Goal: Check status: Check status

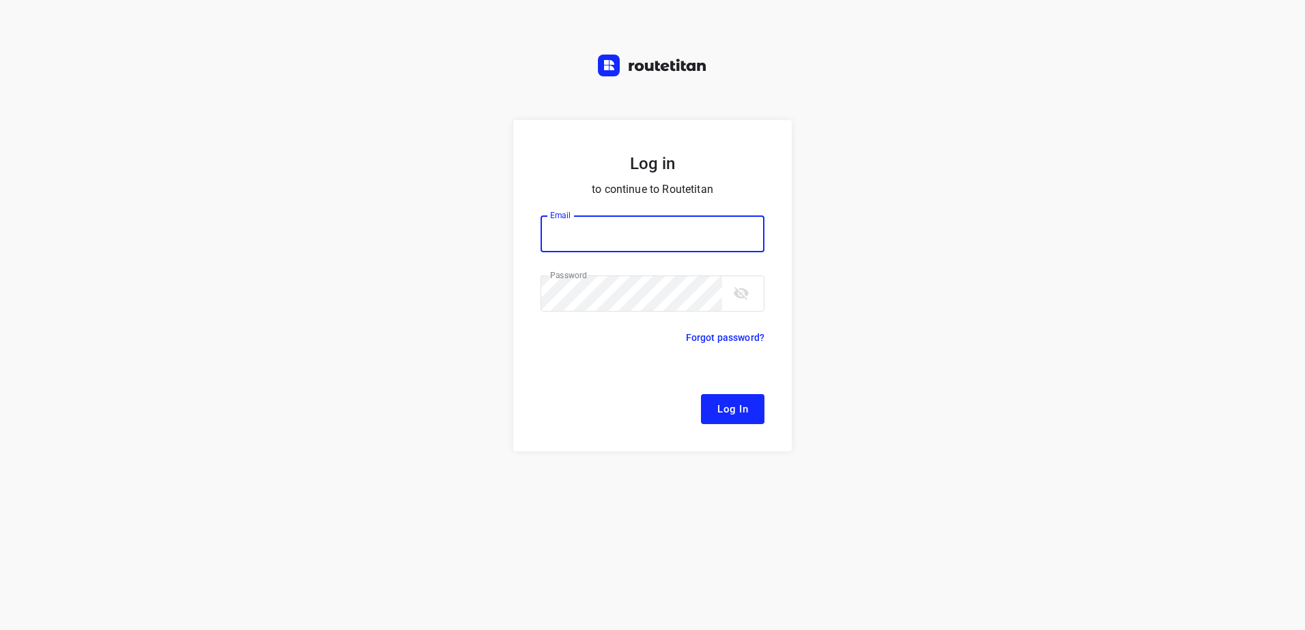
type input "[EMAIL_ADDRESS][DOMAIN_NAME]"
click at [707, 414] on button "Log In" at bounding box center [732, 409] width 63 height 30
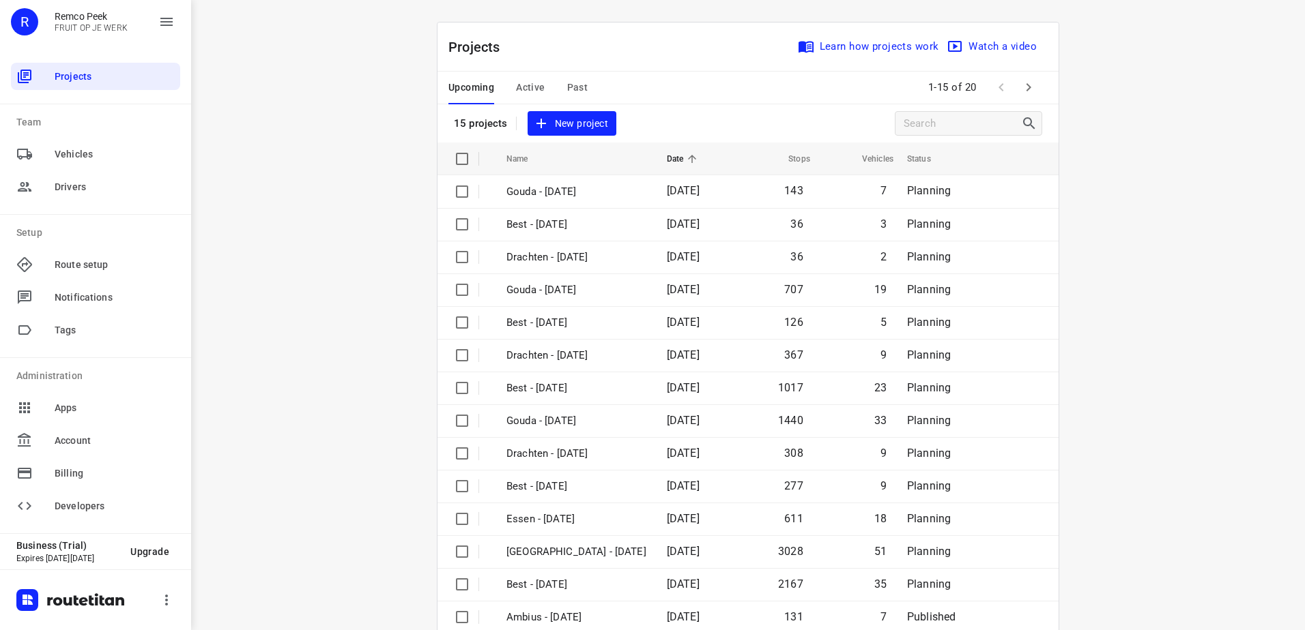
click at [567, 88] on span "Past" at bounding box center [577, 87] width 21 height 17
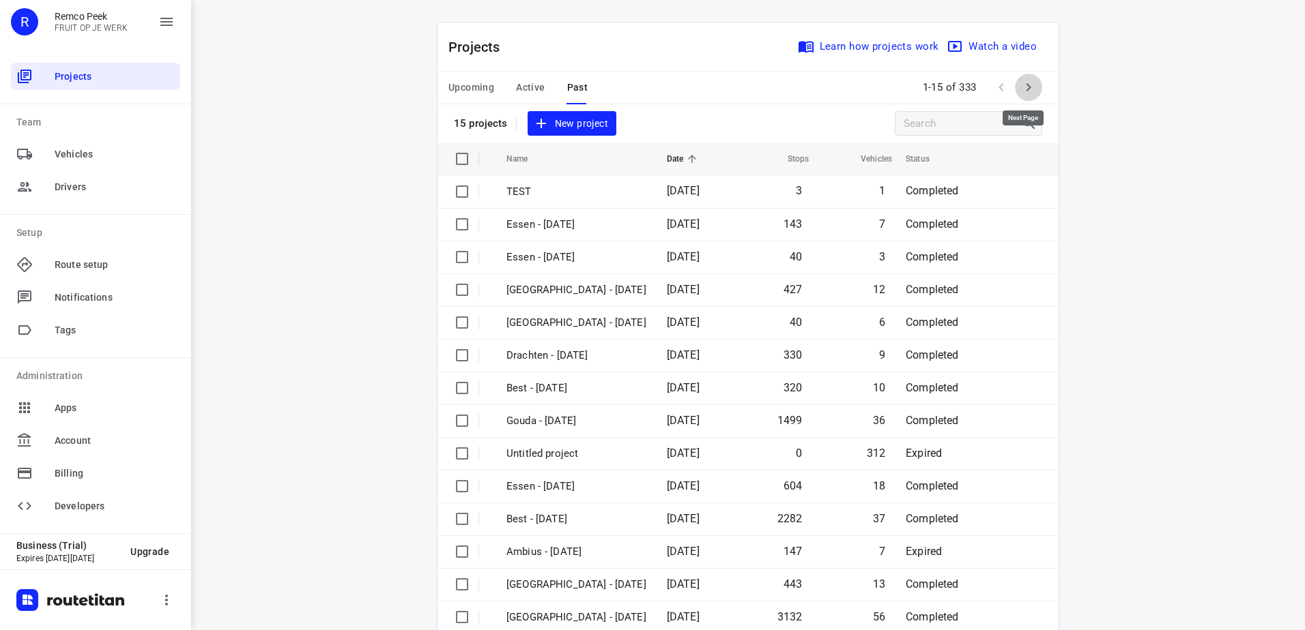
click at [1020, 86] on icon "button" at bounding box center [1028, 87] width 16 height 16
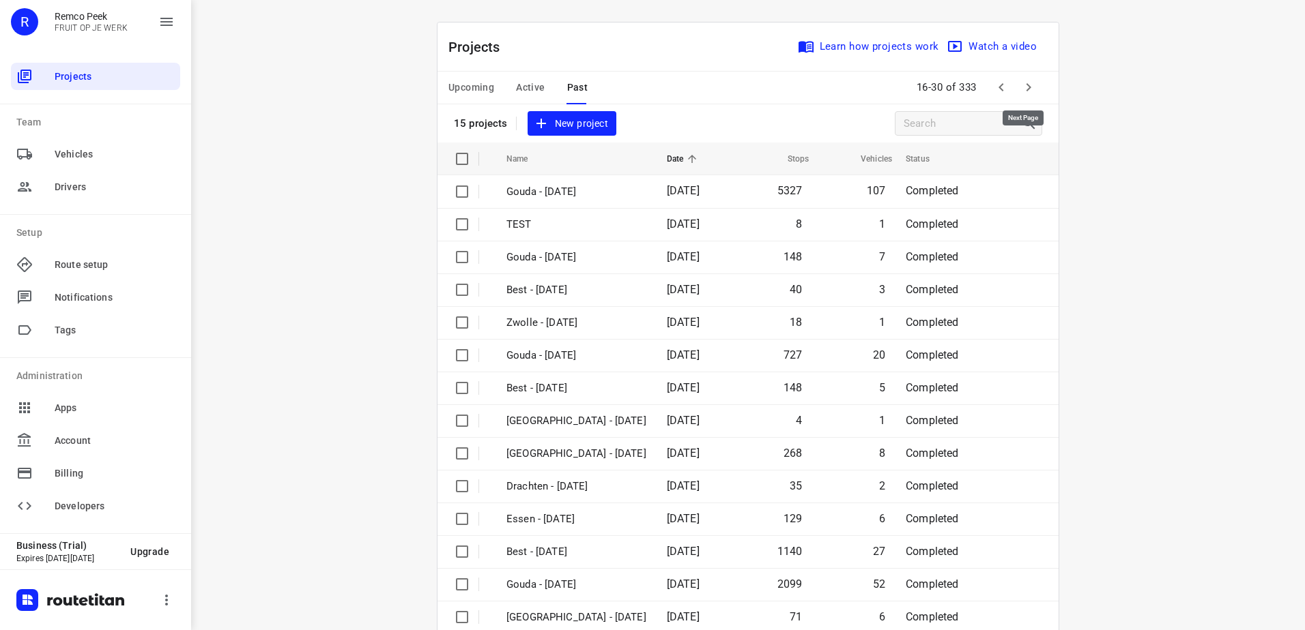
click at [1020, 86] on icon "button" at bounding box center [1028, 87] width 16 height 16
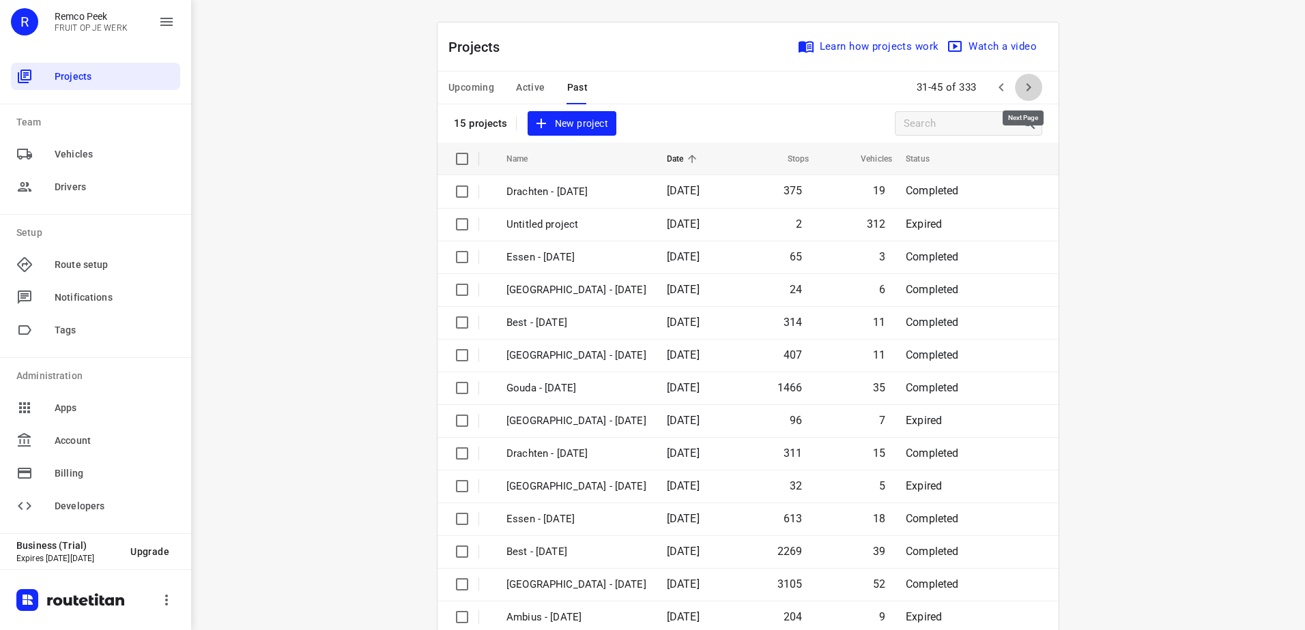
click at [1020, 86] on icon "button" at bounding box center [1028, 87] width 16 height 16
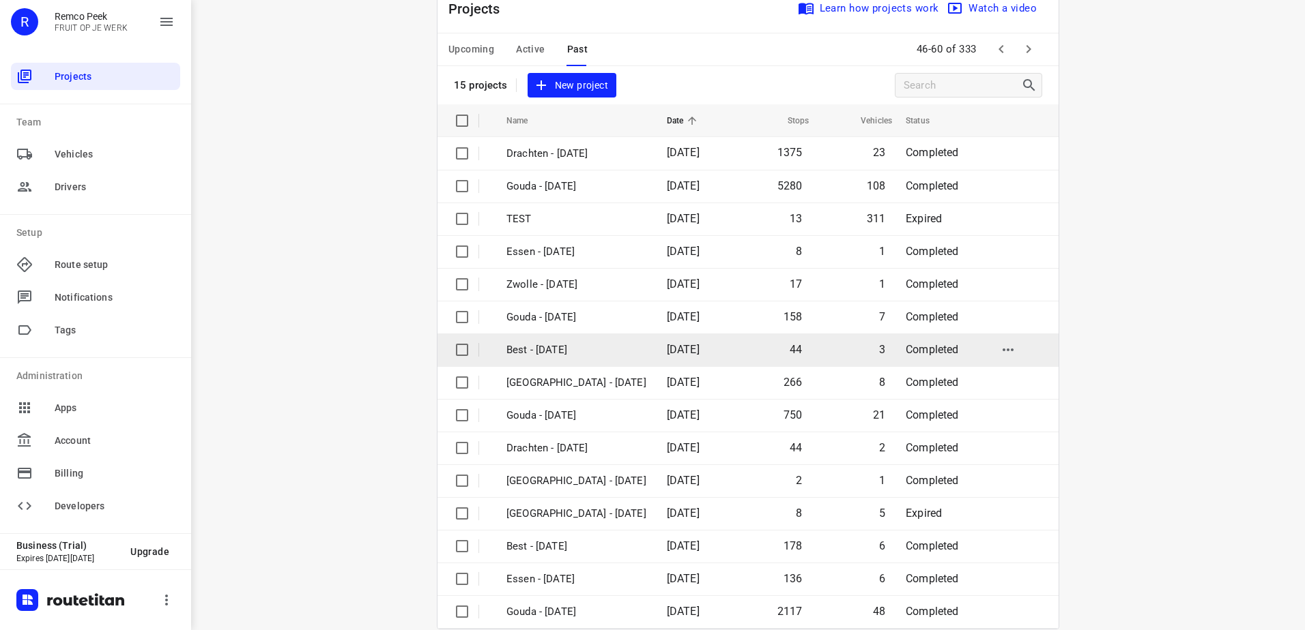
scroll to position [59, 0]
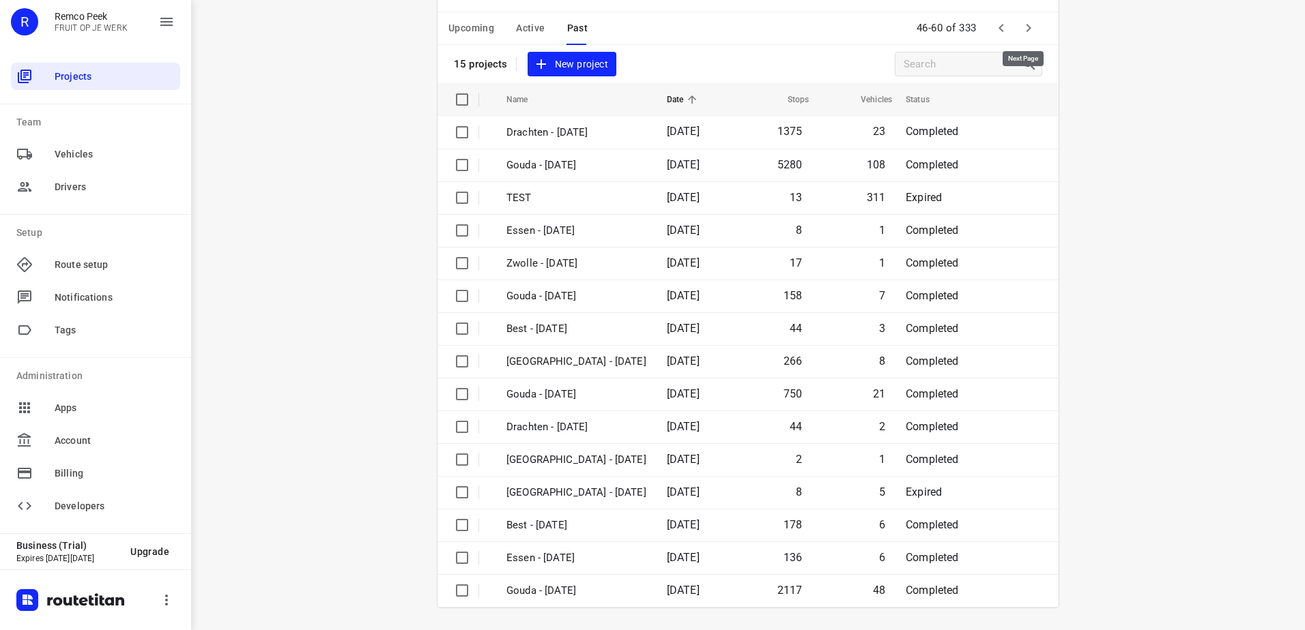
click at [1020, 29] on icon "button" at bounding box center [1028, 28] width 16 height 16
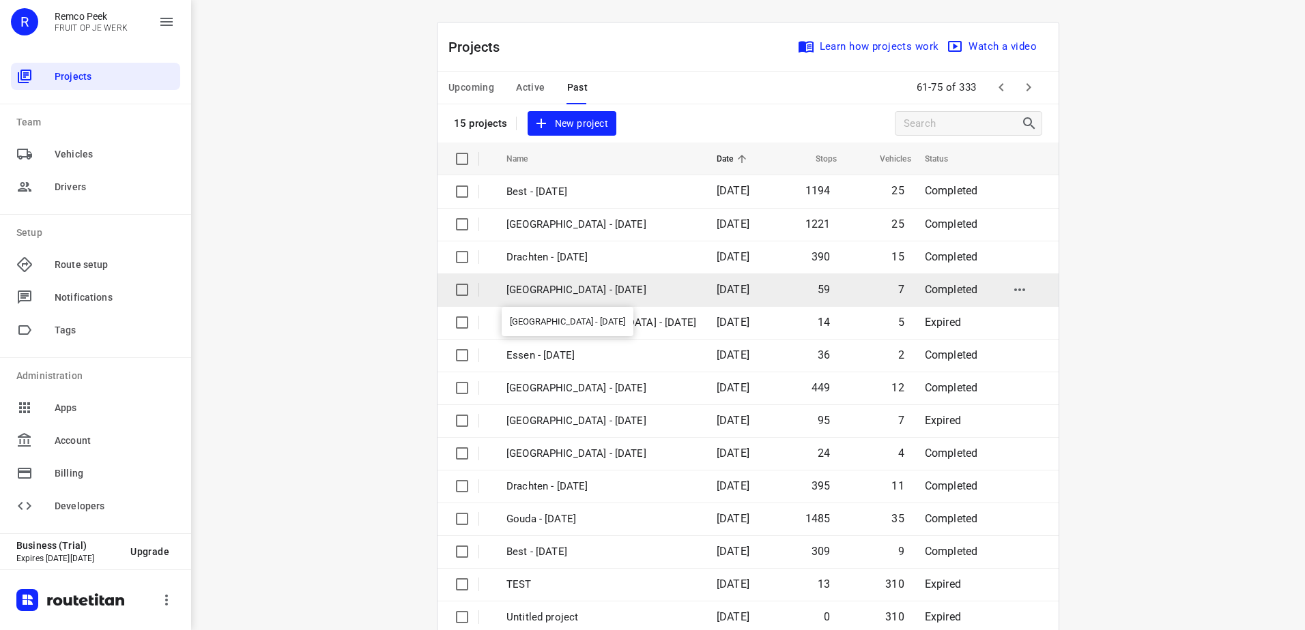
click at [578, 293] on p "[GEOGRAPHIC_DATA] - [DATE]" at bounding box center [601, 290] width 190 height 16
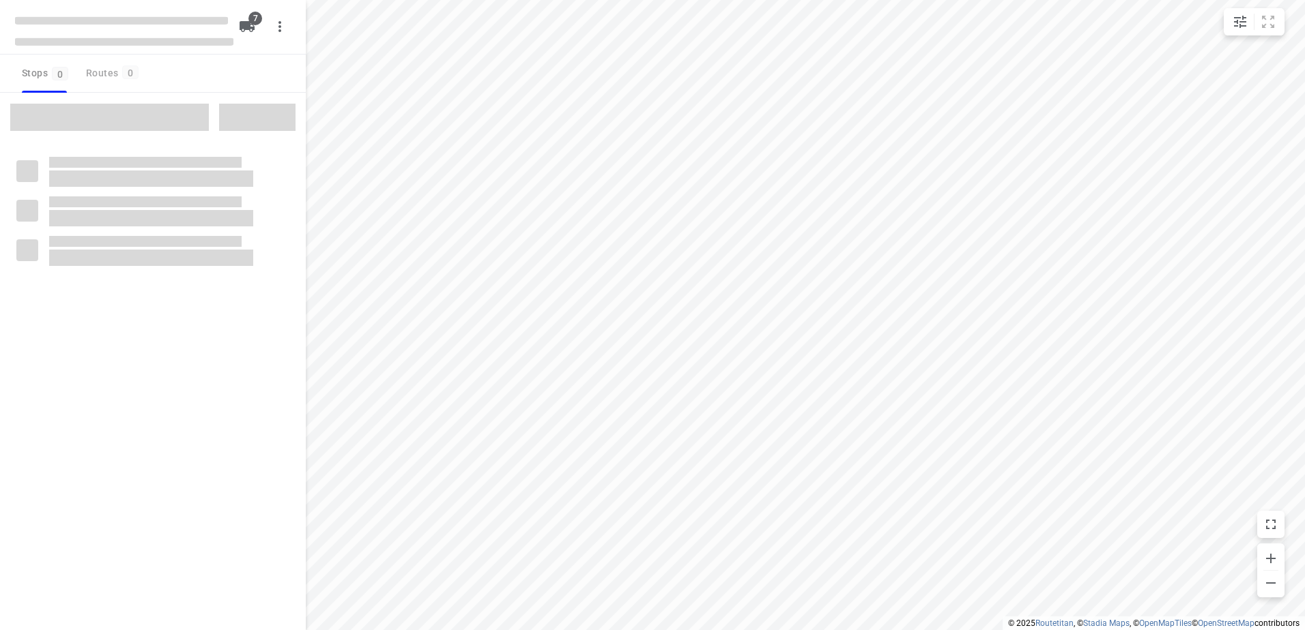
checkbox input "true"
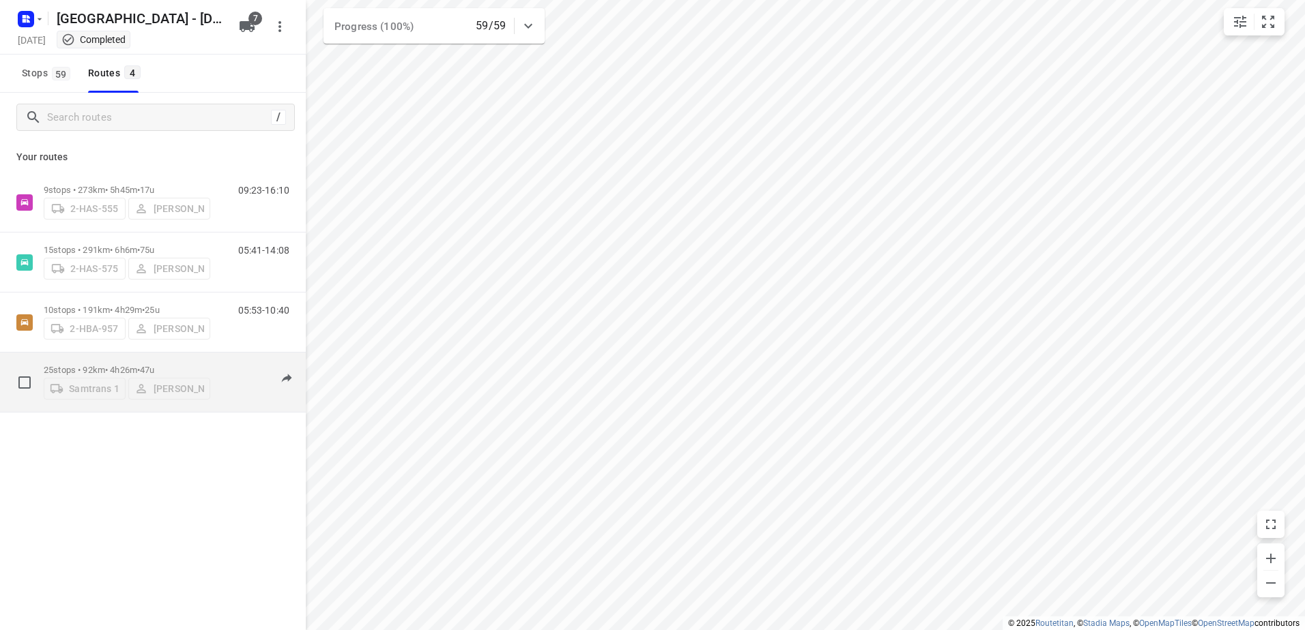
click at [93, 369] on p "25 stops • 92km • 4h26m • 47u" at bounding box center [127, 370] width 166 height 10
